Goal: Information Seeking & Learning: Learn about a topic

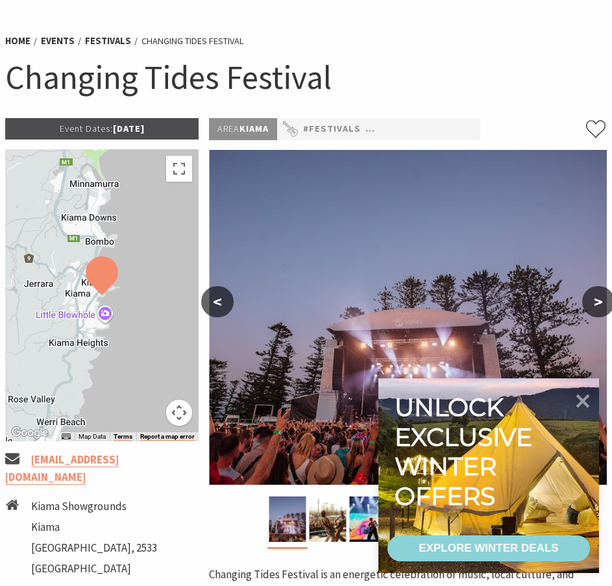
scroll to position [108, 0]
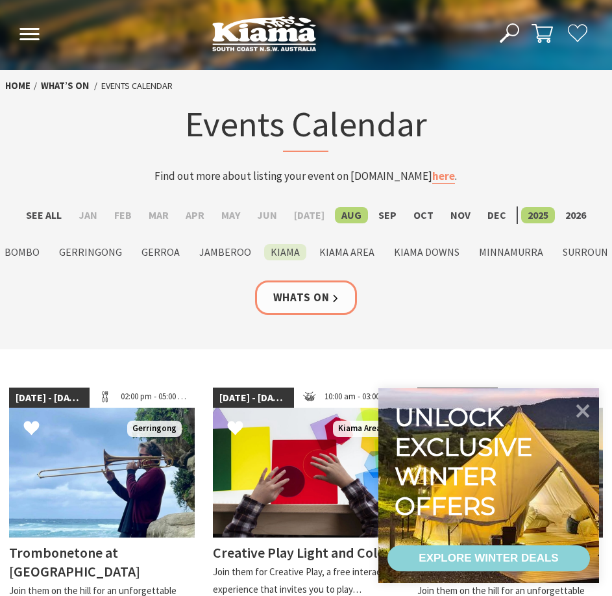
click at [273, 259] on label "Kiama" at bounding box center [285, 252] width 42 height 16
click at [0, 0] on input "Kiama" at bounding box center [0, 0] width 0 height 0
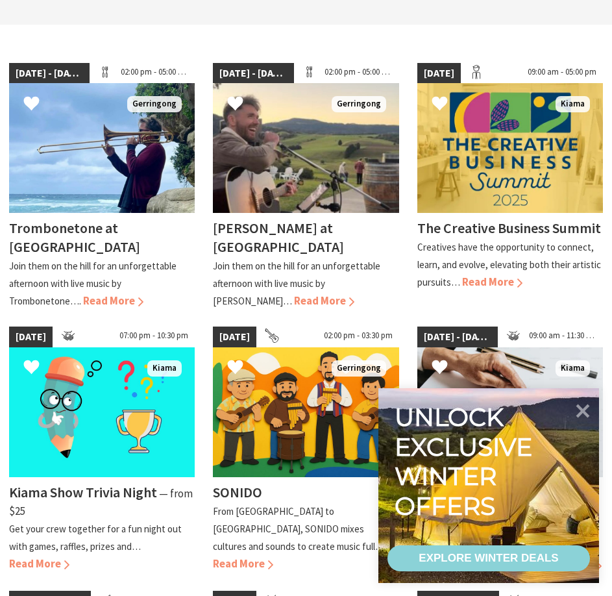
scroll to position [541, 0]
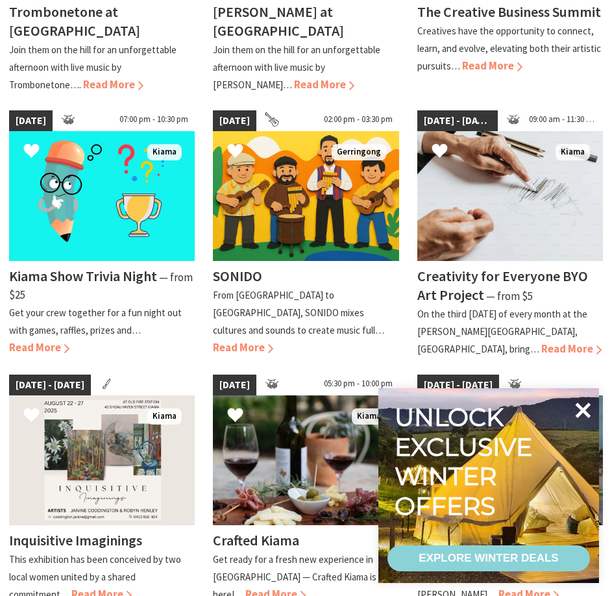
click at [583, 406] on icon at bounding box center [582, 410] width 31 height 31
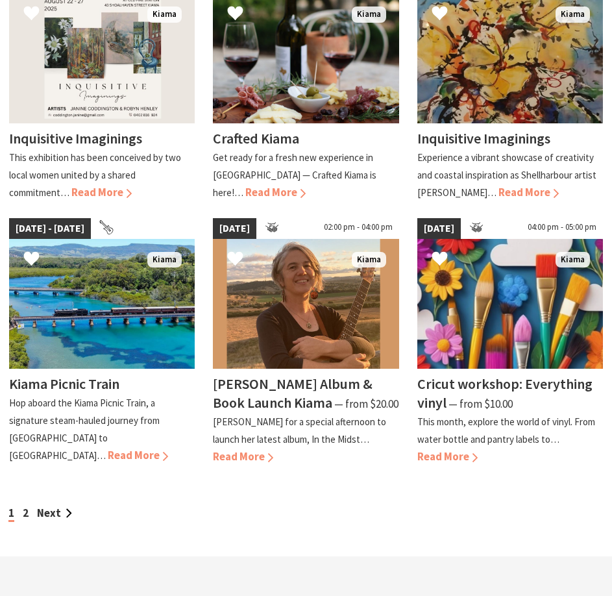
scroll to position [974, 0]
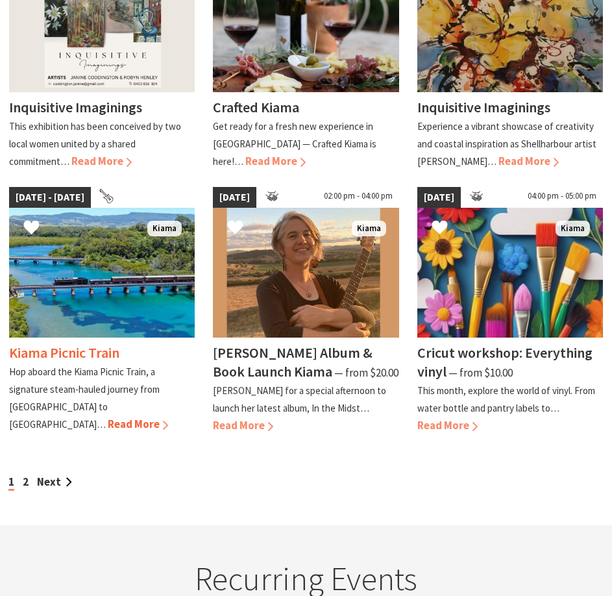
click at [108, 417] on span "Read More" at bounding box center [138, 424] width 60 height 14
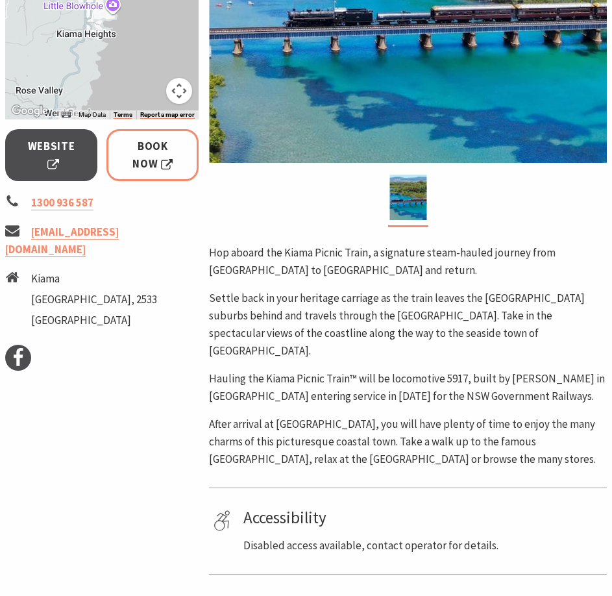
scroll to position [433, 0]
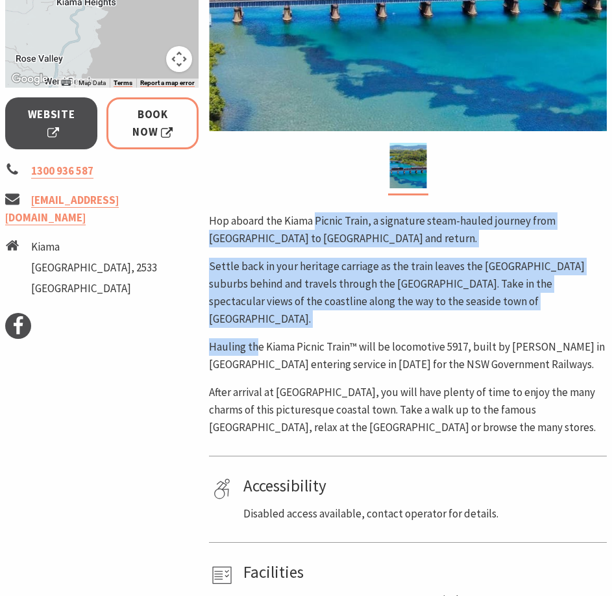
drag, startPoint x: 313, startPoint y: 231, endPoint x: 257, endPoint y: 326, distance: 110.9
click at [257, 326] on div "Hop aboard the Kiama Picnic Train, a signature steam-hauled journey from [GEOGR…" at bounding box center [408, 324] width 398 height 224
click at [273, 291] on p "Settle back in your heritage carriage as the train leaves the [GEOGRAPHIC_DATA]…" at bounding box center [408, 293] width 398 height 70
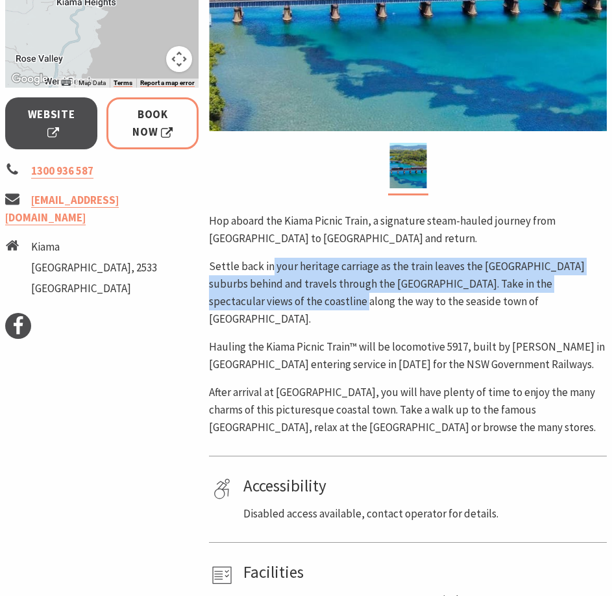
drag, startPoint x: 270, startPoint y: 265, endPoint x: 253, endPoint y: 300, distance: 39.5
click at [253, 300] on p "Settle back in your heritage carriage as the train leaves the [GEOGRAPHIC_DATA]…" at bounding box center [408, 293] width 398 height 70
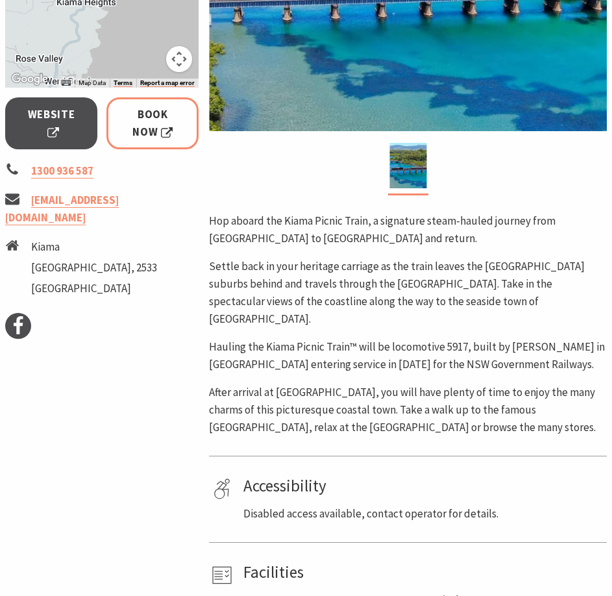
click at [274, 338] on p "Hauling the Kiama Picnic Train™ will be locomotive 5917, built by Baldwin in Ph…" at bounding box center [408, 355] width 398 height 35
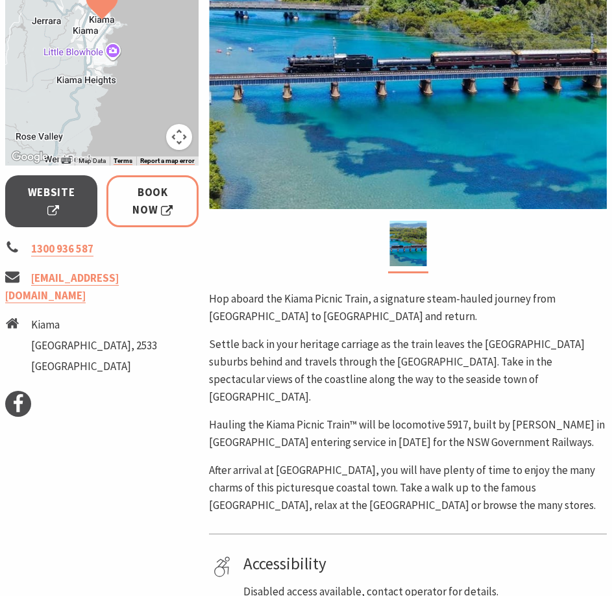
scroll to position [216, 0]
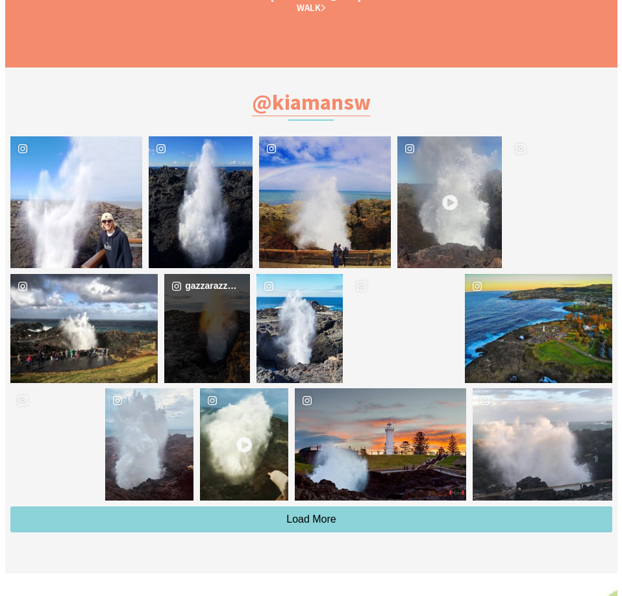
scroll to position [2921, 0]
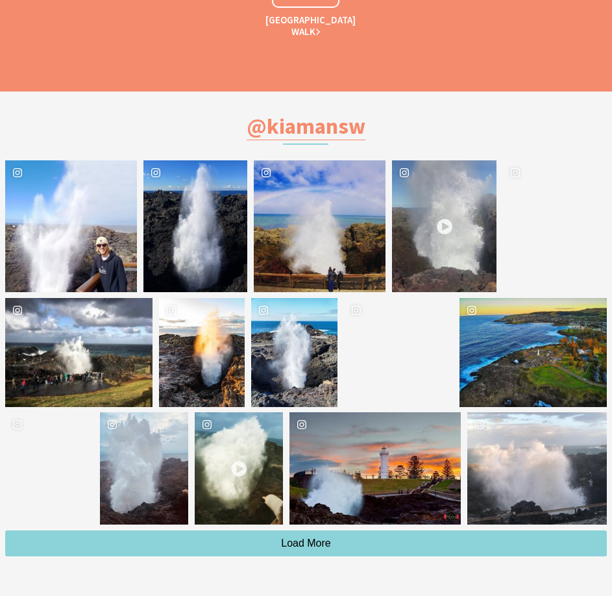
click at [541, 232] on div "image gallery, click to learn more about photo: Kiama blowhole. Free admission.…" at bounding box center [529, 226] width 52 height 132
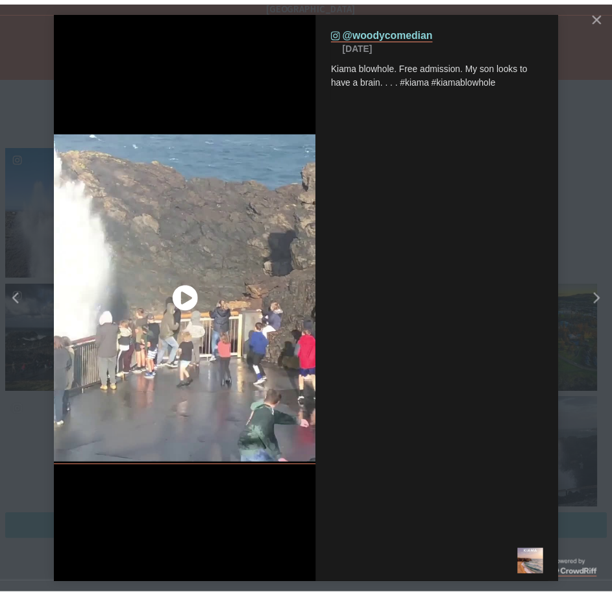
scroll to position [435, 638]
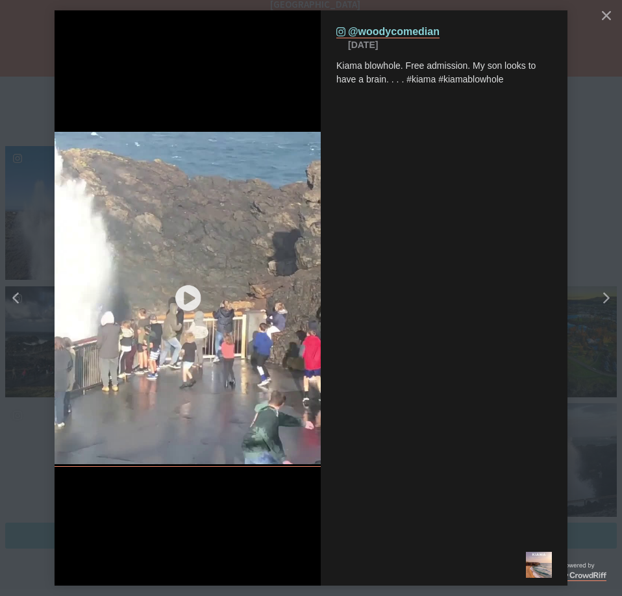
click at [190, 294] on icon "play icon" at bounding box center [188, 298] width 26 height 26
click at [611, 299] on div "Right" at bounding box center [619, 298] width 52 height 52
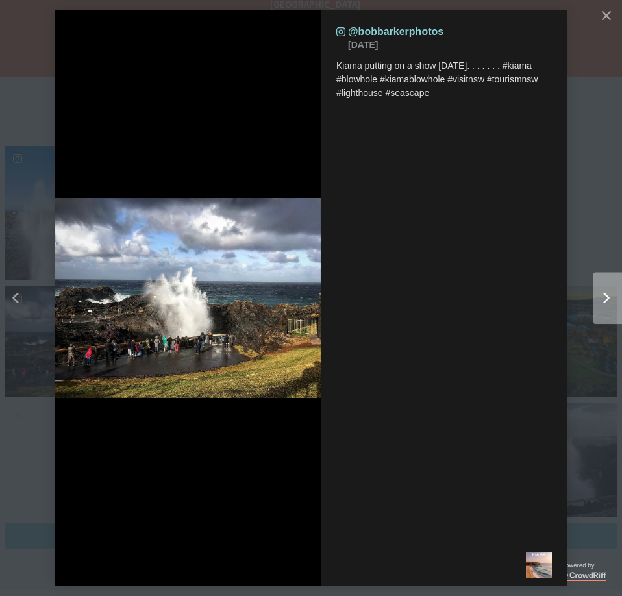
click at [593, 300] on div "Right" at bounding box center [601, 298] width 16 height 12
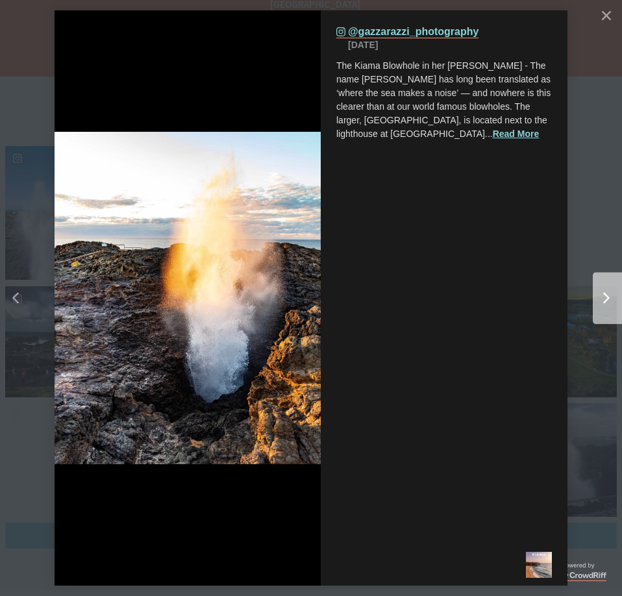
click at [593, 300] on div "Right" at bounding box center [601, 298] width 16 height 12
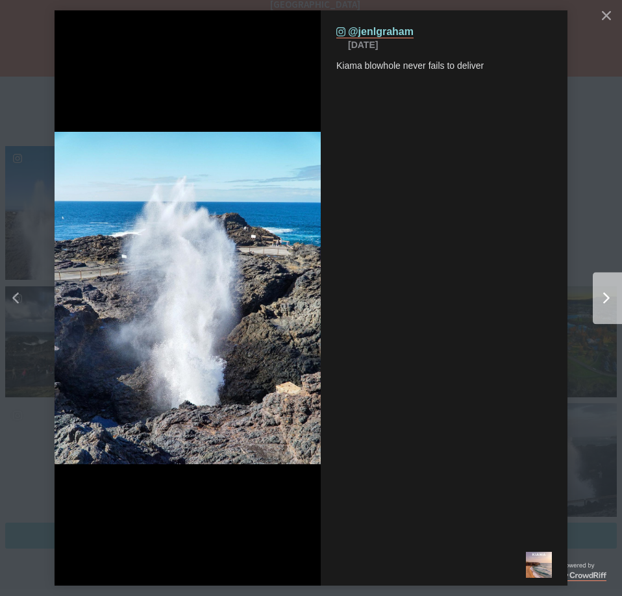
click at [593, 300] on div "Right" at bounding box center [601, 298] width 16 height 12
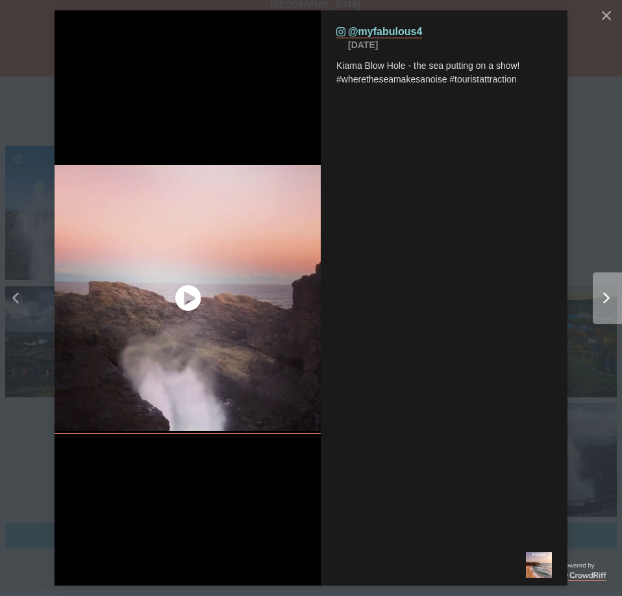
click at [607, 302] on icon "Right" at bounding box center [606, 298] width 6 height 12
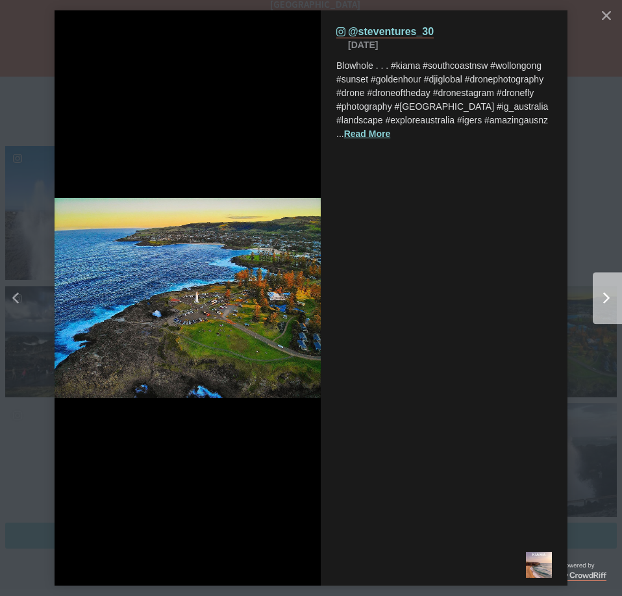
click at [607, 302] on icon "Right" at bounding box center [606, 298] width 6 height 12
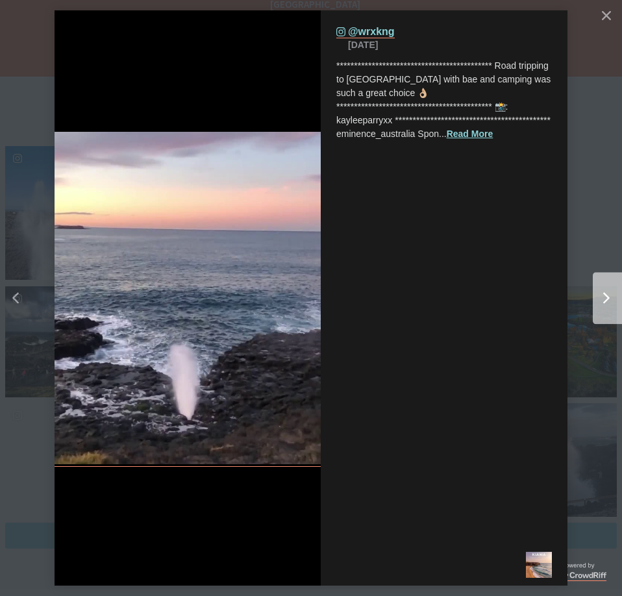
click at [607, 302] on icon "Right" at bounding box center [606, 298] width 6 height 12
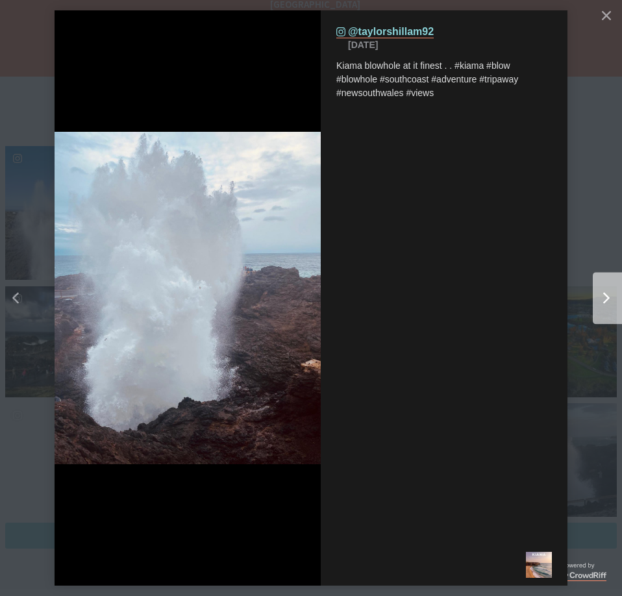
click at [607, 302] on icon "Right" at bounding box center [606, 298] width 6 height 12
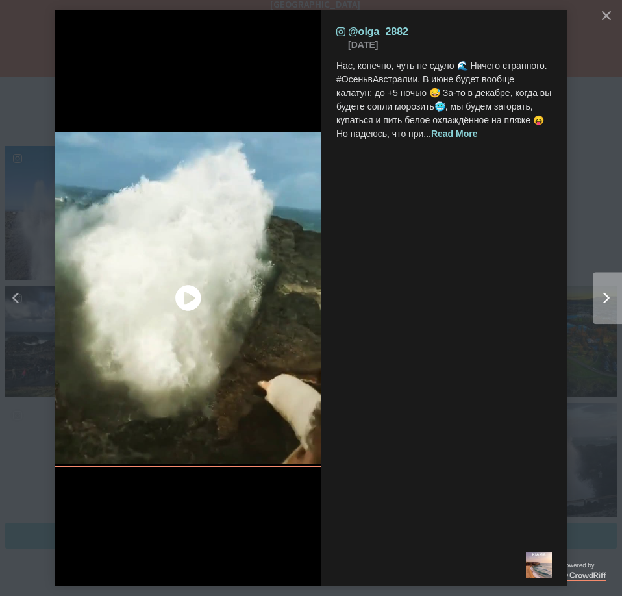
click at [602, 307] on div "Right" at bounding box center [619, 298] width 52 height 52
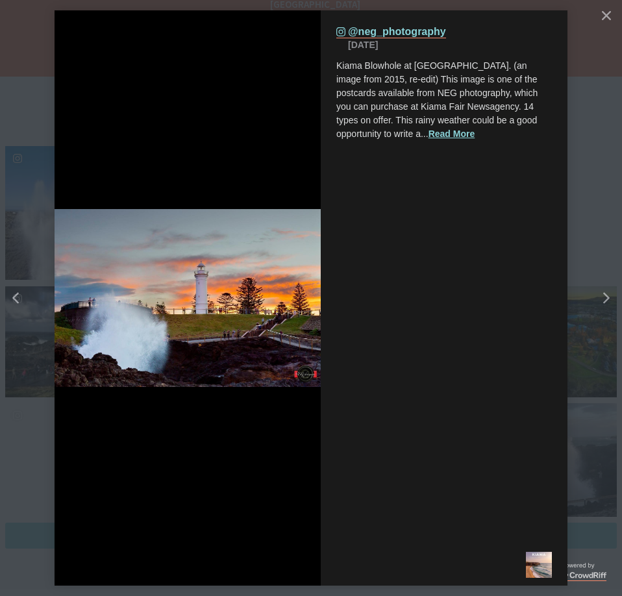
click at [46, 42] on button "details for image" at bounding box center [311, 298] width 622 height 596
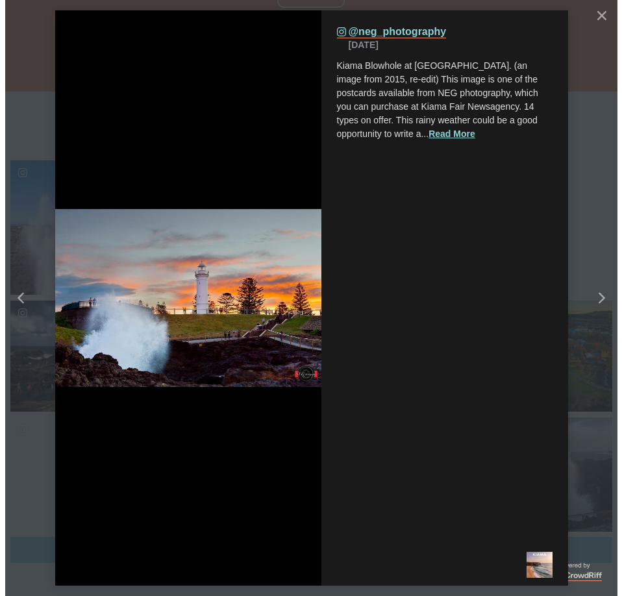
scroll to position [429, 628]
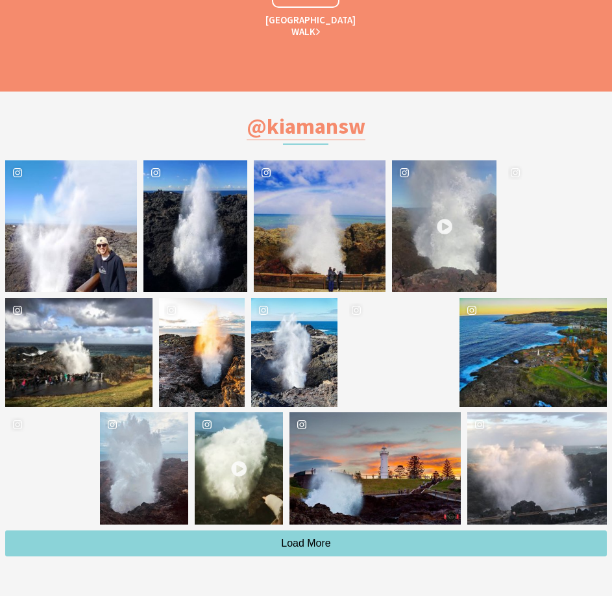
click at [64, 238] on div "image gallery, click to learn more about photo: When the ocean is too rough and…" at bounding box center [38, 226] width 66 height 132
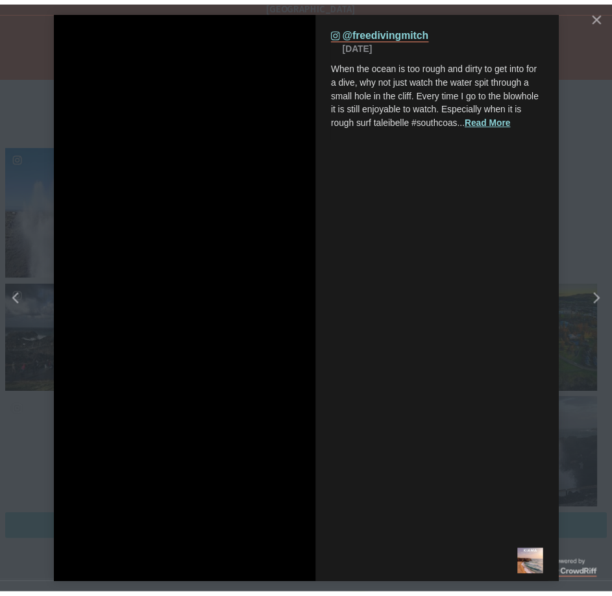
scroll to position [435, 638]
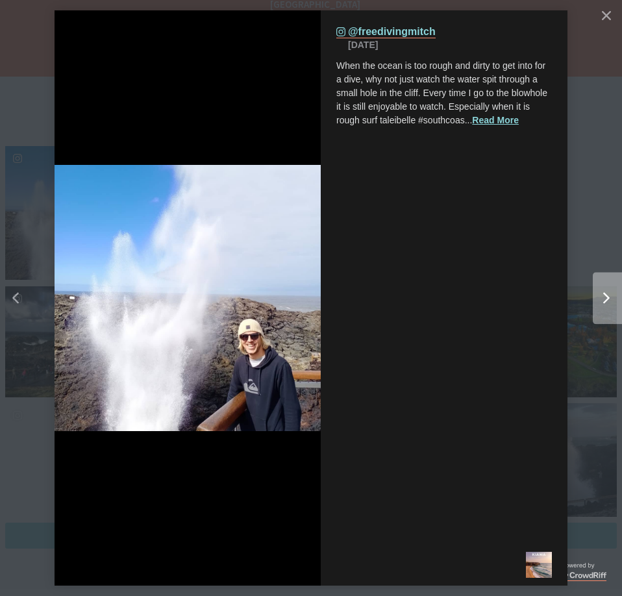
click at [611, 305] on div "Right" at bounding box center [619, 298] width 52 height 52
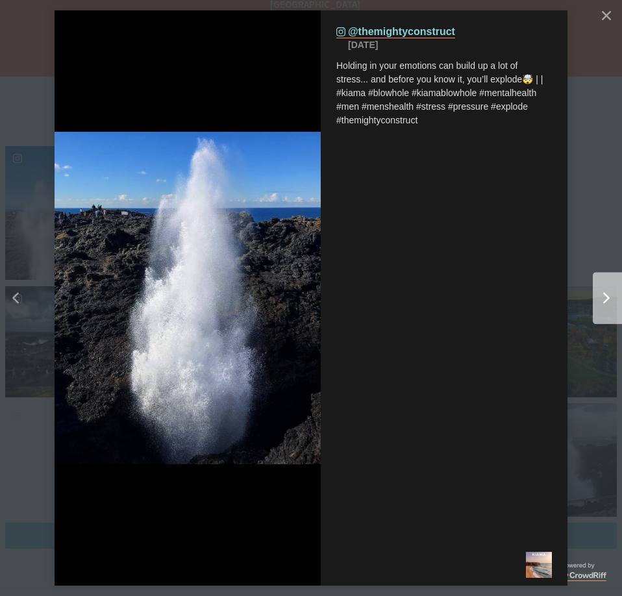
click at [611, 305] on div "Right" at bounding box center [619, 298] width 52 height 52
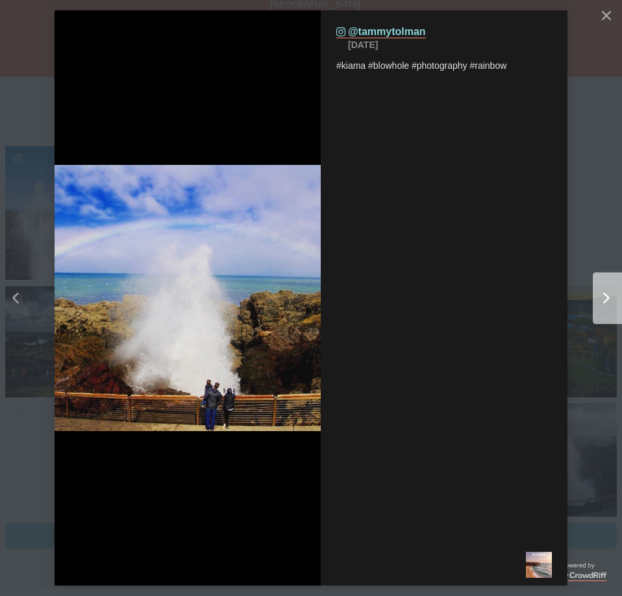
click at [611, 305] on div "Right" at bounding box center [619, 298] width 52 height 52
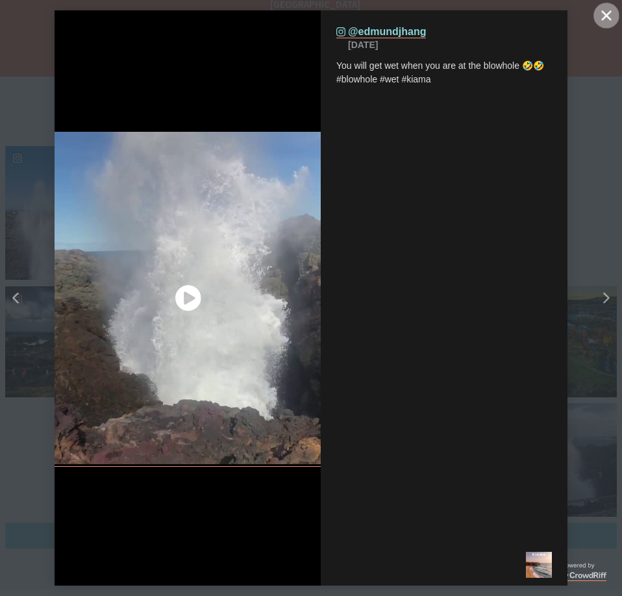
click at [595, 21] on button "Close" at bounding box center [606, 16] width 26 height 26
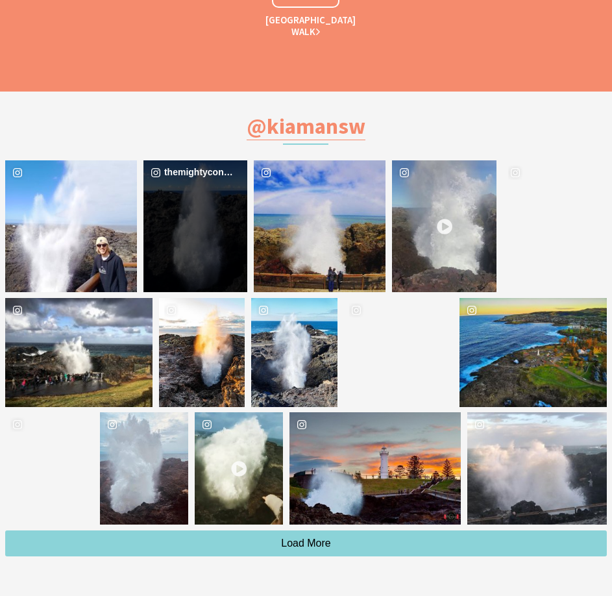
scroll to position [3464, 0]
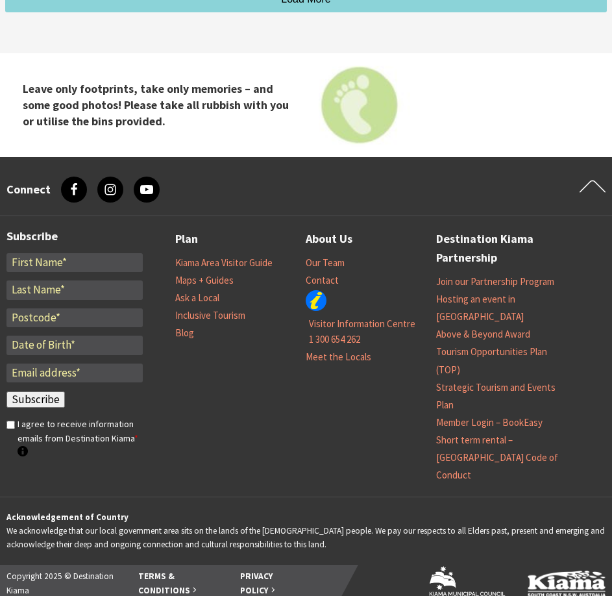
drag, startPoint x: 140, startPoint y: 69, endPoint x: 139, endPoint y: 97, distance: 27.9
click at [139, 95] on strong "Leave only footprints, take only memories – and some good photos! Please take a…" at bounding box center [156, 104] width 266 height 47
